Goal: Information Seeking & Learning: Learn about a topic

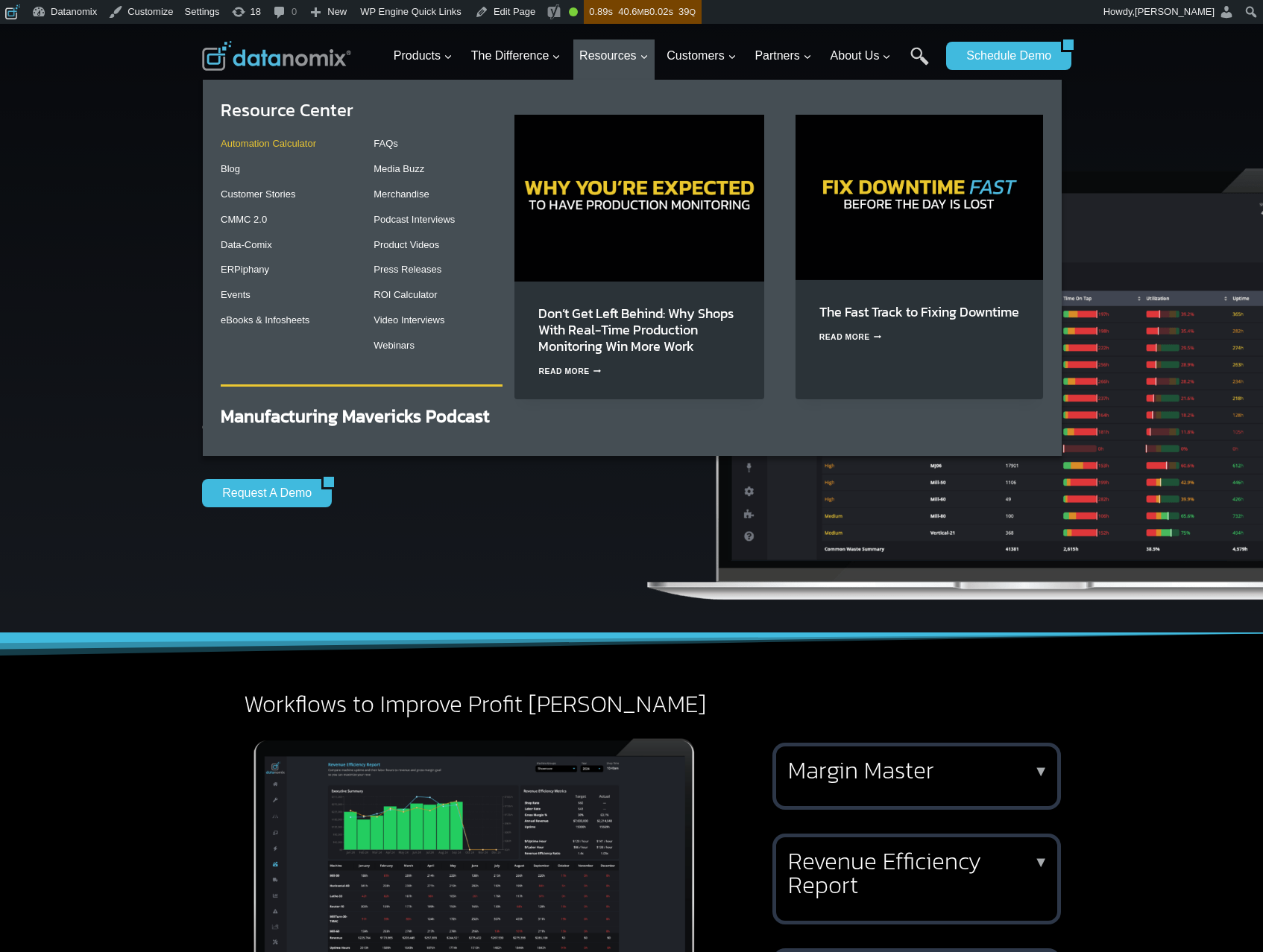
click at [275, 146] on link "Automation Calculator" at bounding box center [268, 144] width 96 height 11
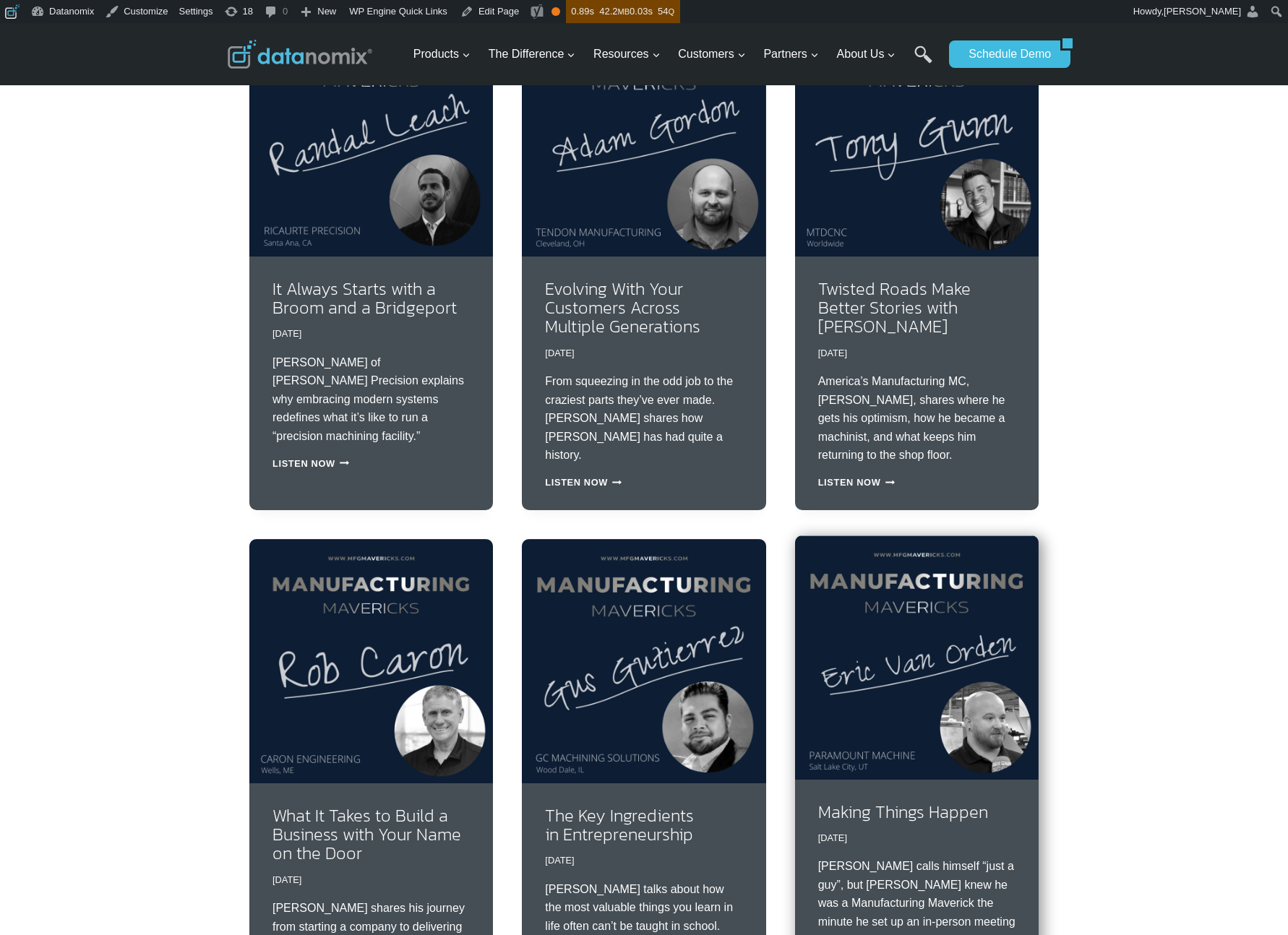
scroll to position [2537, 0]
click at [998, 742] on img at bounding box center [916, 657] width 244 height 244
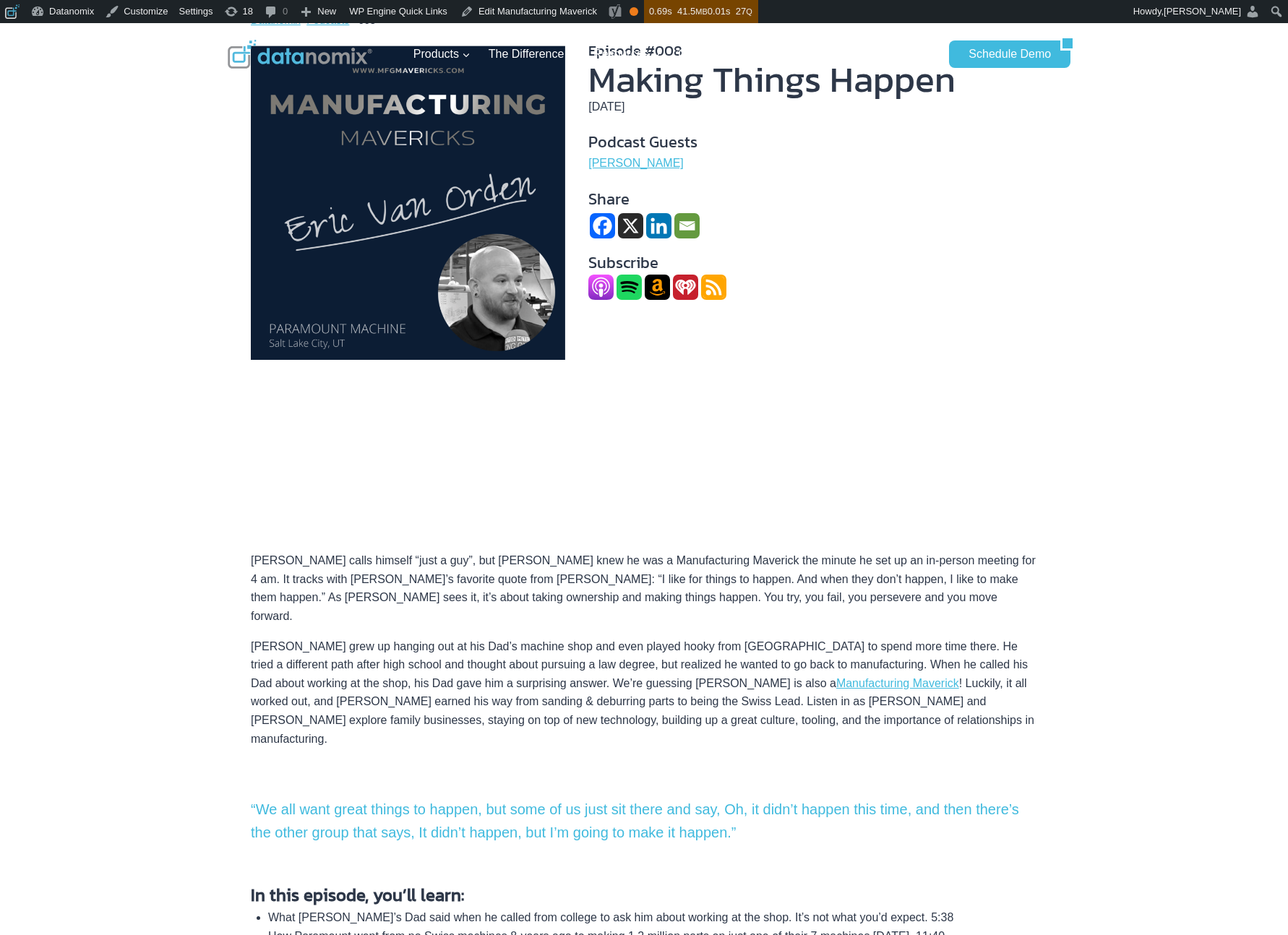
scroll to position [166, 0]
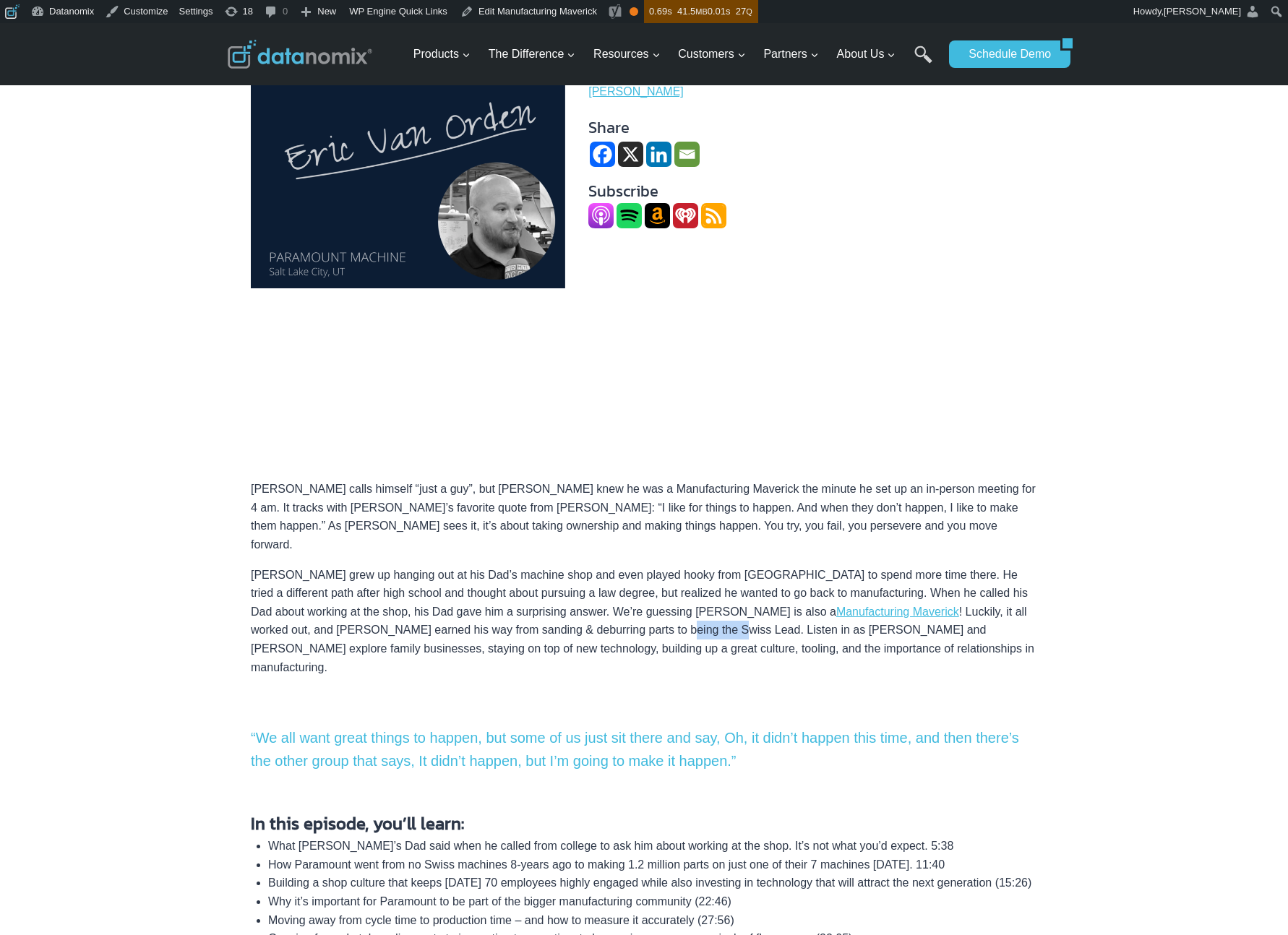
drag, startPoint x: 624, startPoint y: 611, endPoint x: 566, endPoint y: 612, distance: 58.0
click at [566, 612] on p "Eric grew up hanging out at his Dad’s machine shop and even played hooky from H…" at bounding box center [644, 622] width 786 height 111
copy p "Swiss Lead"
